Goal: Use online tool/utility: Utilize a website feature to perform a specific function

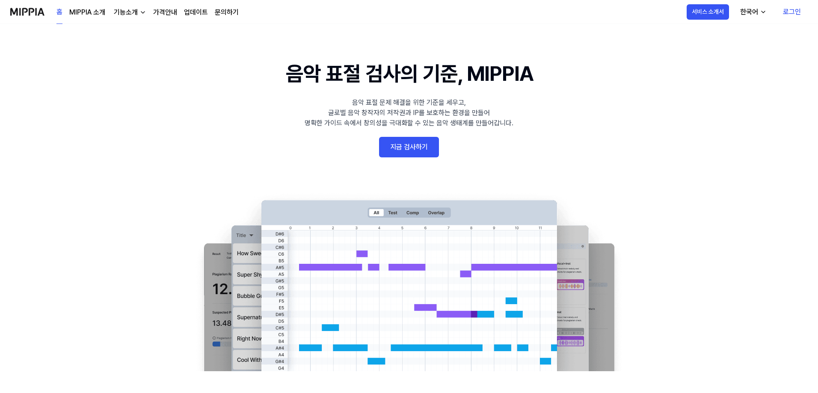
click at [795, 13] on link "로그인" at bounding box center [792, 12] width 32 height 24
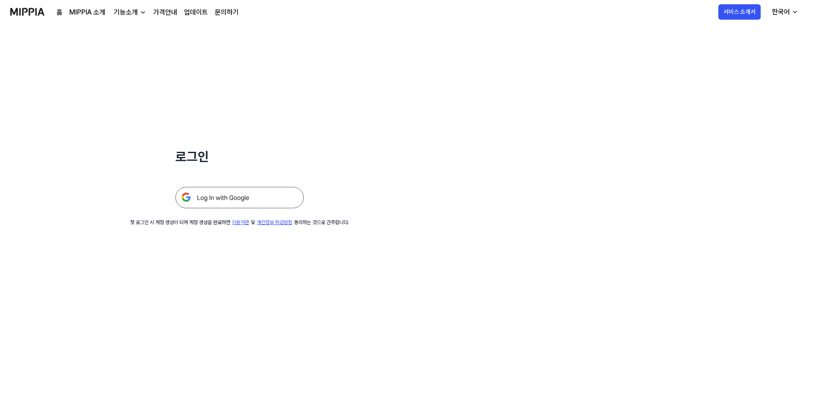
click at [252, 199] on img at bounding box center [239, 197] width 128 height 21
click at [221, 200] on img at bounding box center [239, 197] width 128 height 21
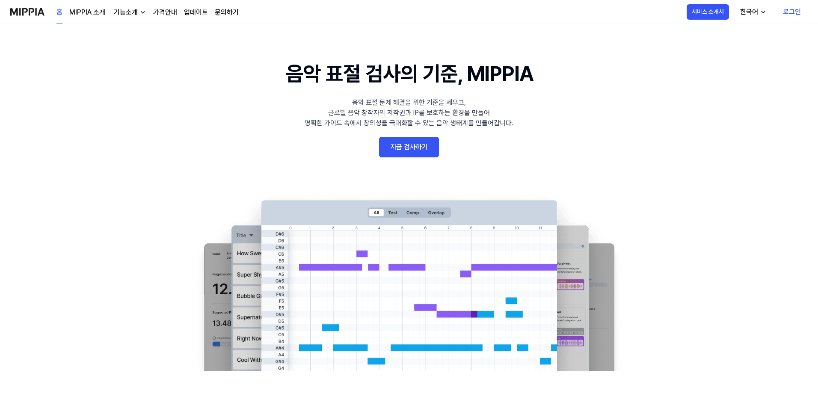
click at [784, 9] on link "로그인" at bounding box center [792, 12] width 32 height 24
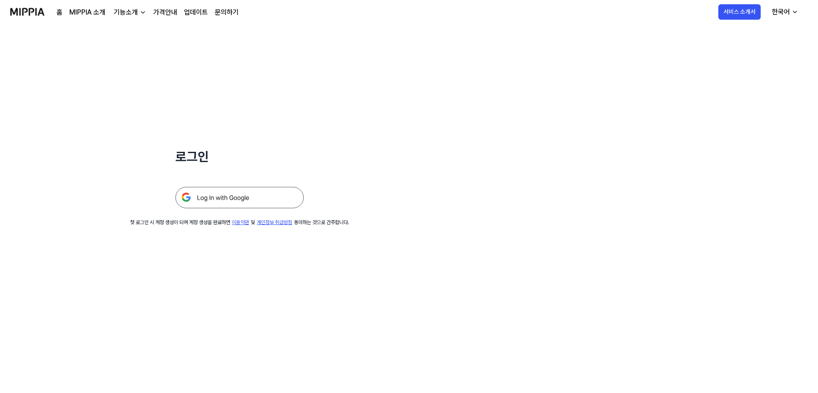
click at [220, 198] on img at bounding box center [239, 197] width 128 height 21
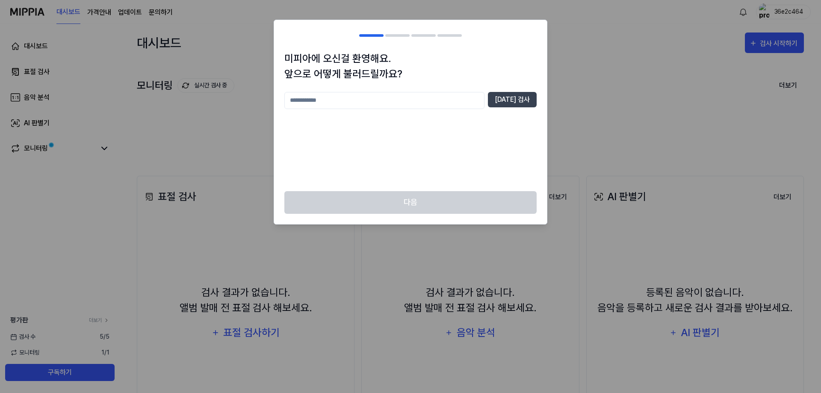
click at [313, 105] on input "text" at bounding box center [384, 100] width 200 height 17
type input "***"
click at [523, 101] on button "중복 검사" at bounding box center [512, 99] width 49 height 15
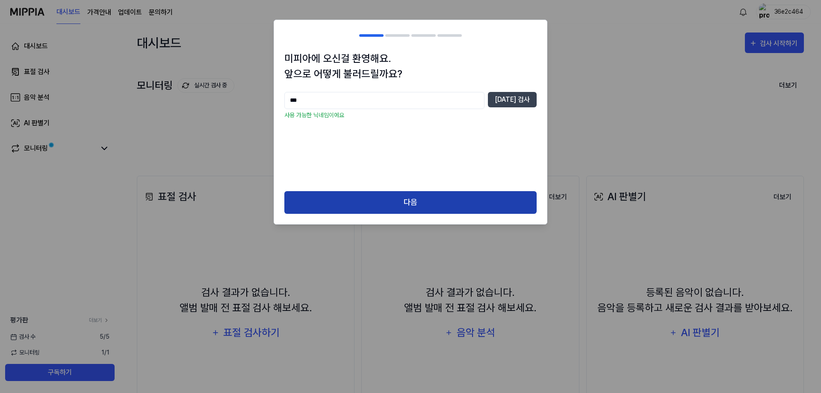
click at [432, 204] on button "다음" at bounding box center [410, 202] width 252 height 23
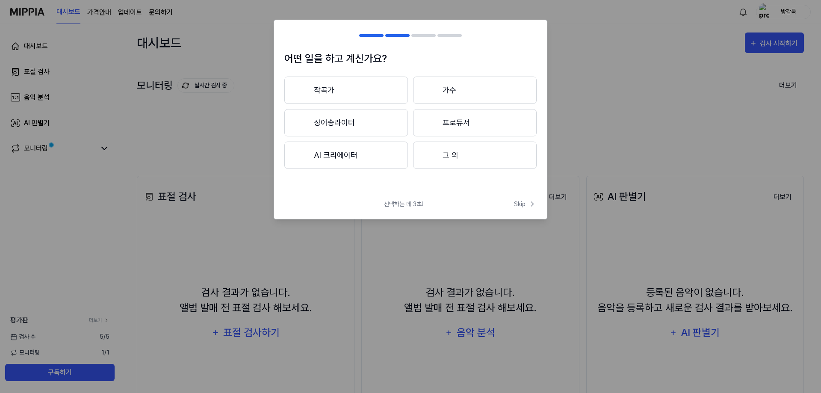
click at [333, 88] on button "작곡가" at bounding box center [346, 90] width 124 height 27
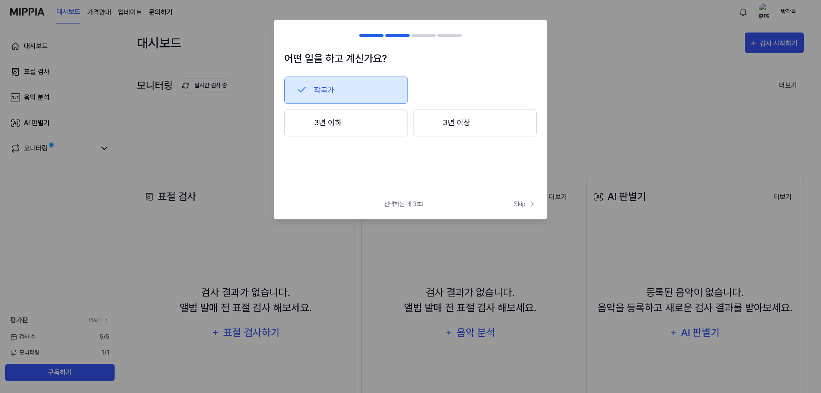
click at [466, 118] on button "3년 이상" at bounding box center [475, 122] width 124 height 27
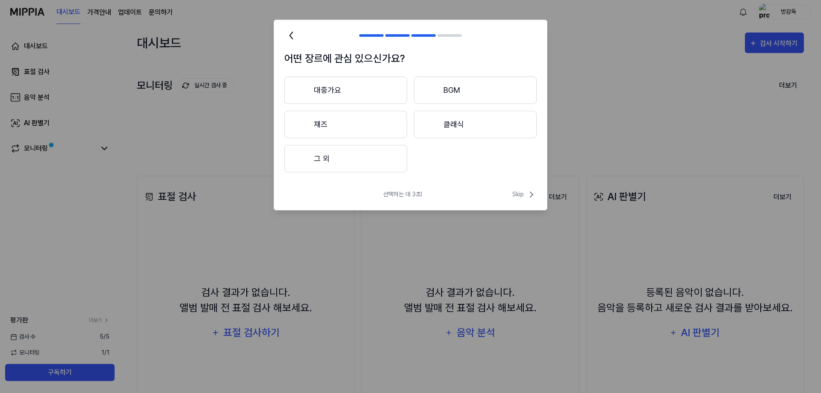
click at [317, 92] on button "대중가요" at bounding box center [345, 90] width 123 height 27
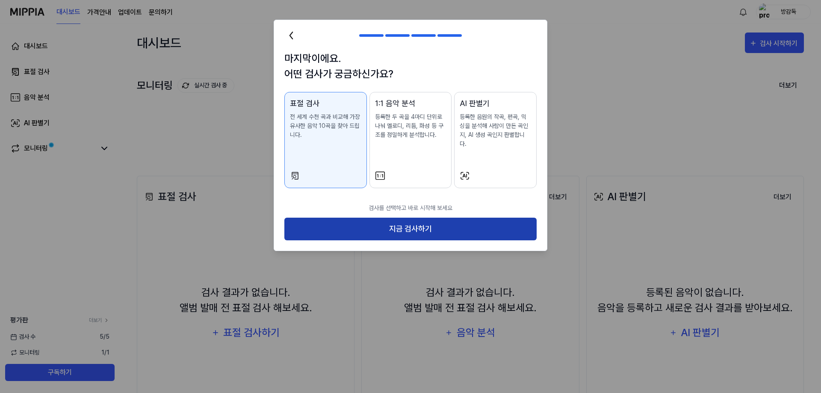
click at [429, 218] on button "지금 검사하기" at bounding box center [410, 229] width 252 height 23
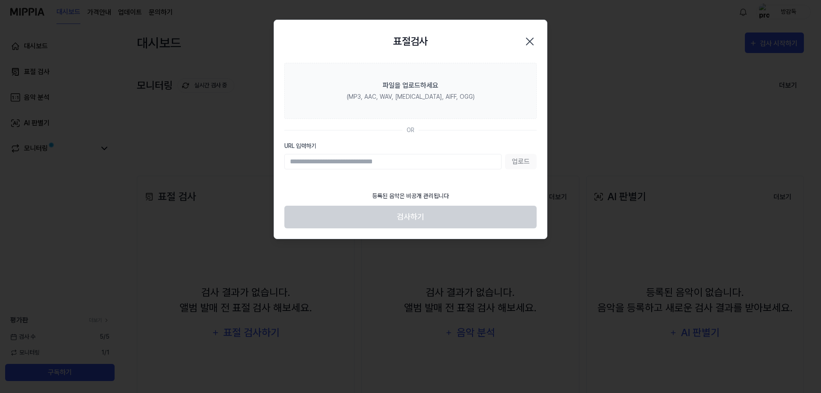
click at [533, 37] on icon "button" at bounding box center [530, 42] width 14 height 14
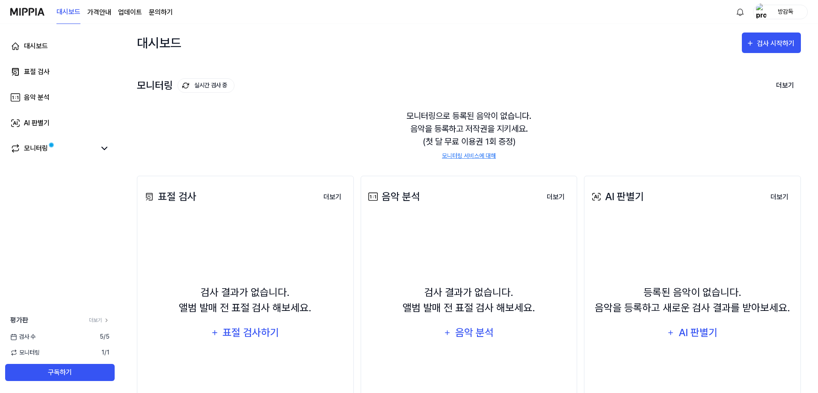
scroll to position [64, 0]
